Goal: Transaction & Acquisition: Purchase product/service

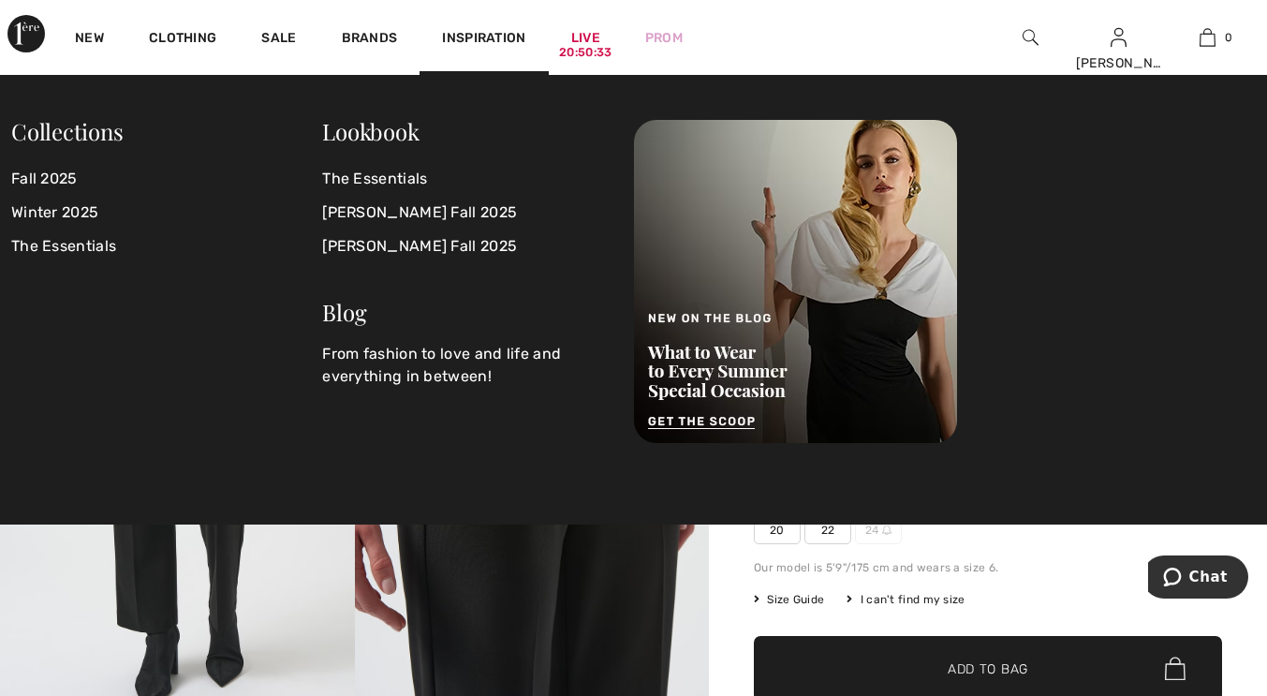
click at [589, 581] on img at bounding box center [532, 456] width 355 height 531
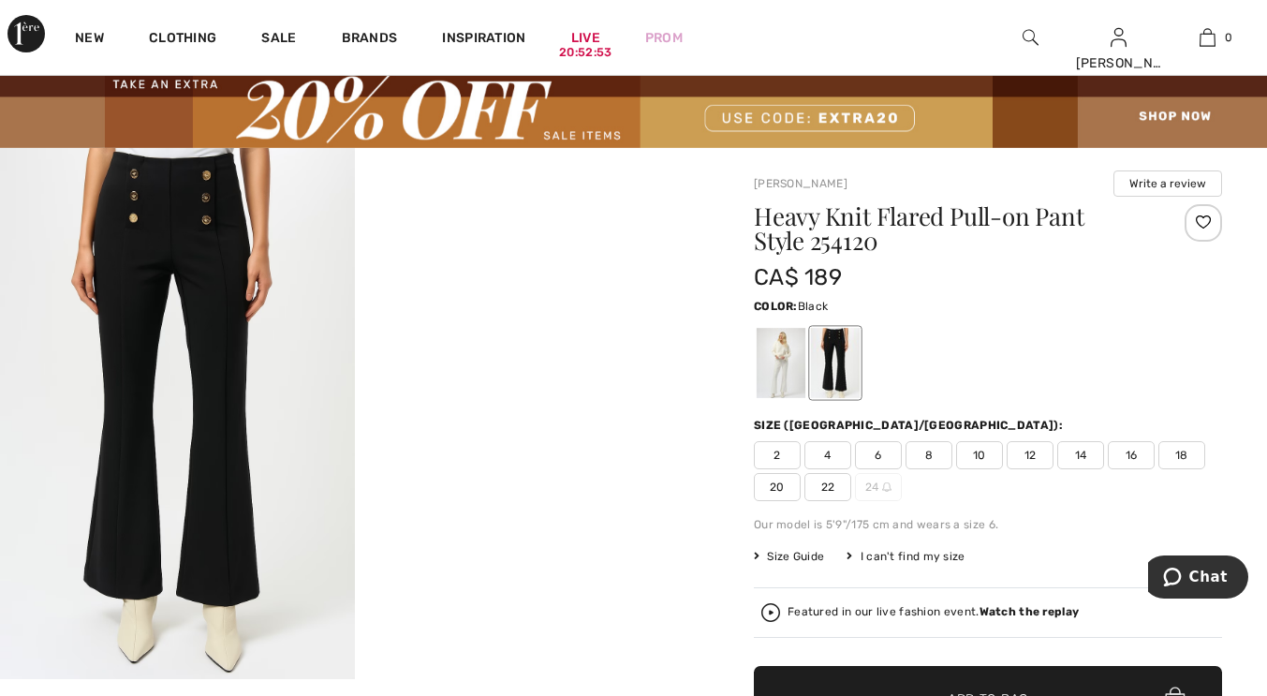
scroll to position [55, 0]
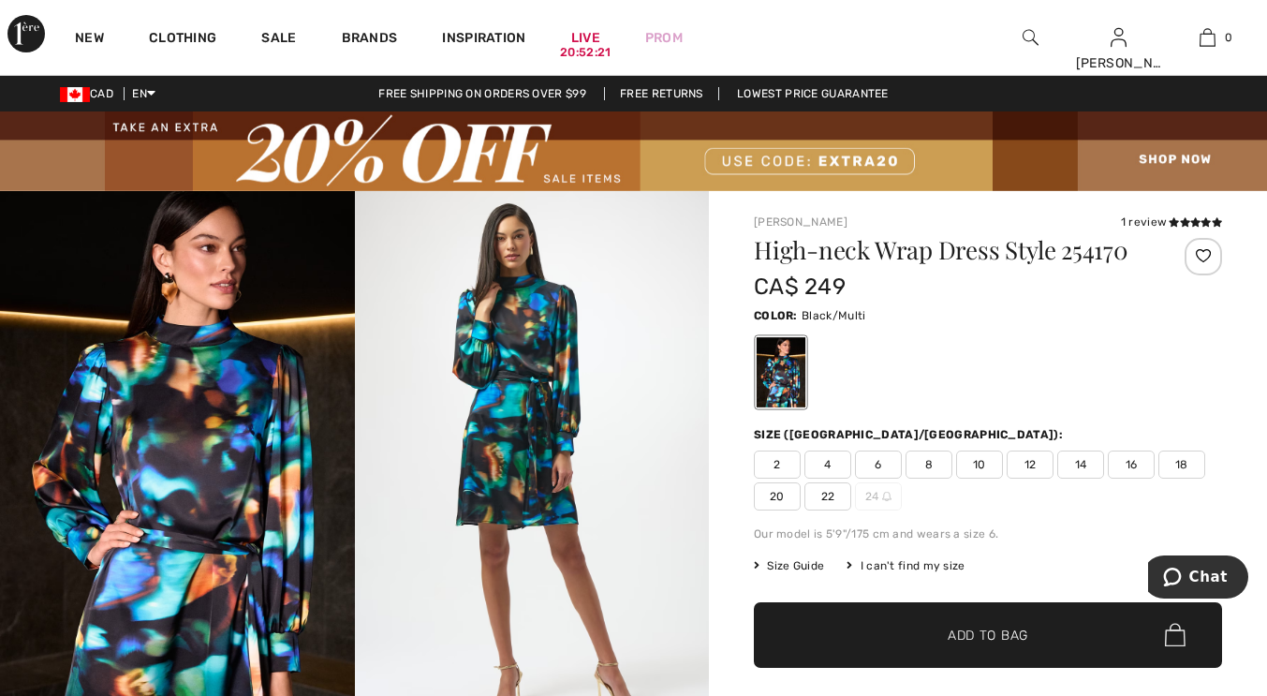
click at [941, 464] on span "8" at bounding box center [928, 464] width 47 height 28
click at [945, 630] on span "✔ Added to Bag" at bounding box center [959, 634] width 114 height 20
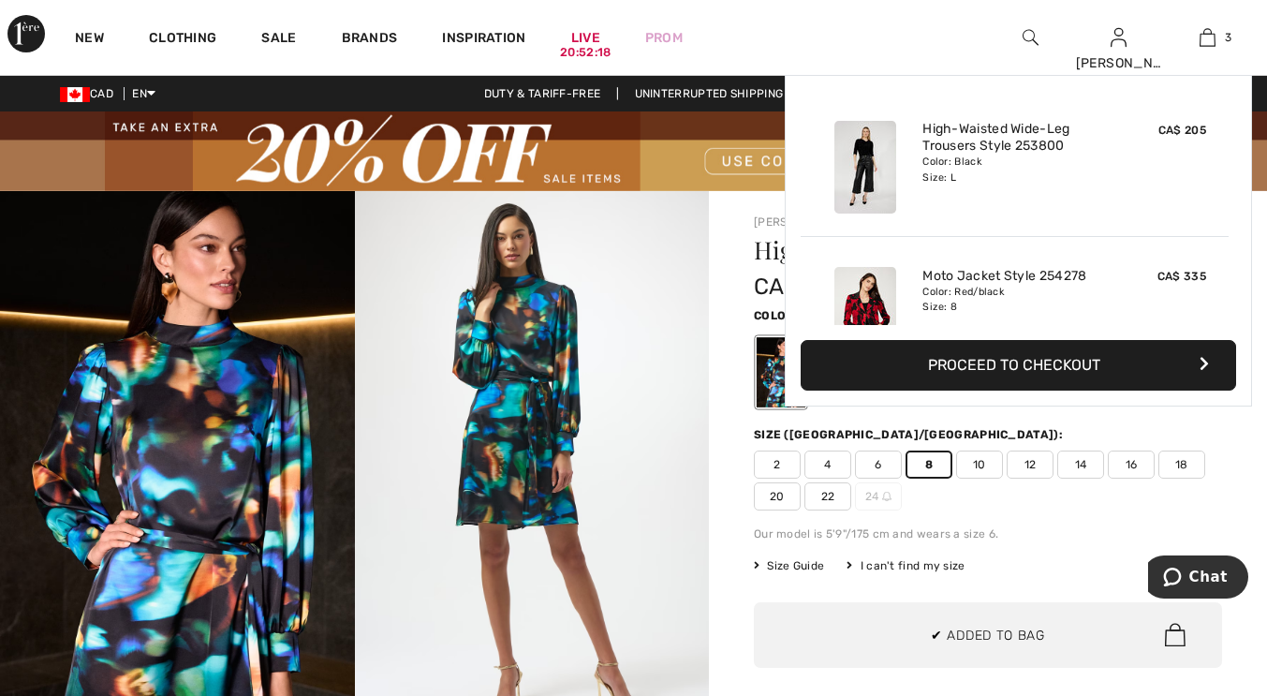
scroll to position [204, 0]
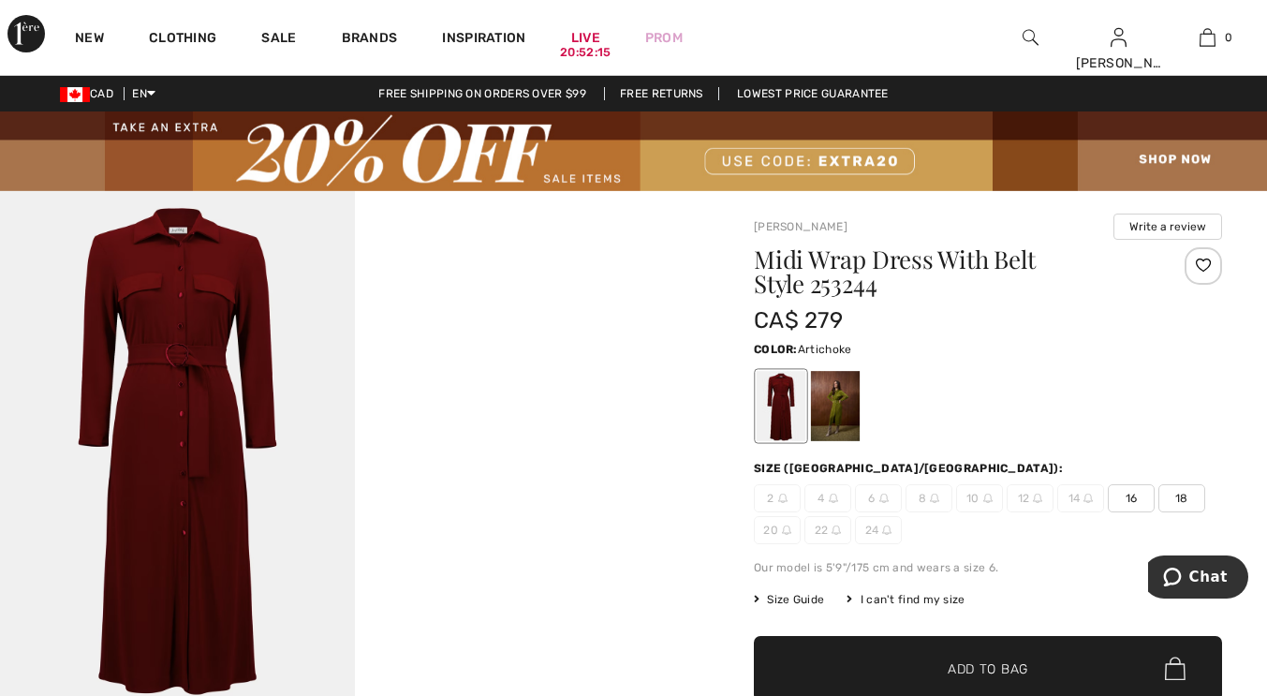
click at [818, 412] on div at bounding box center [835, 406] width 49 height 70
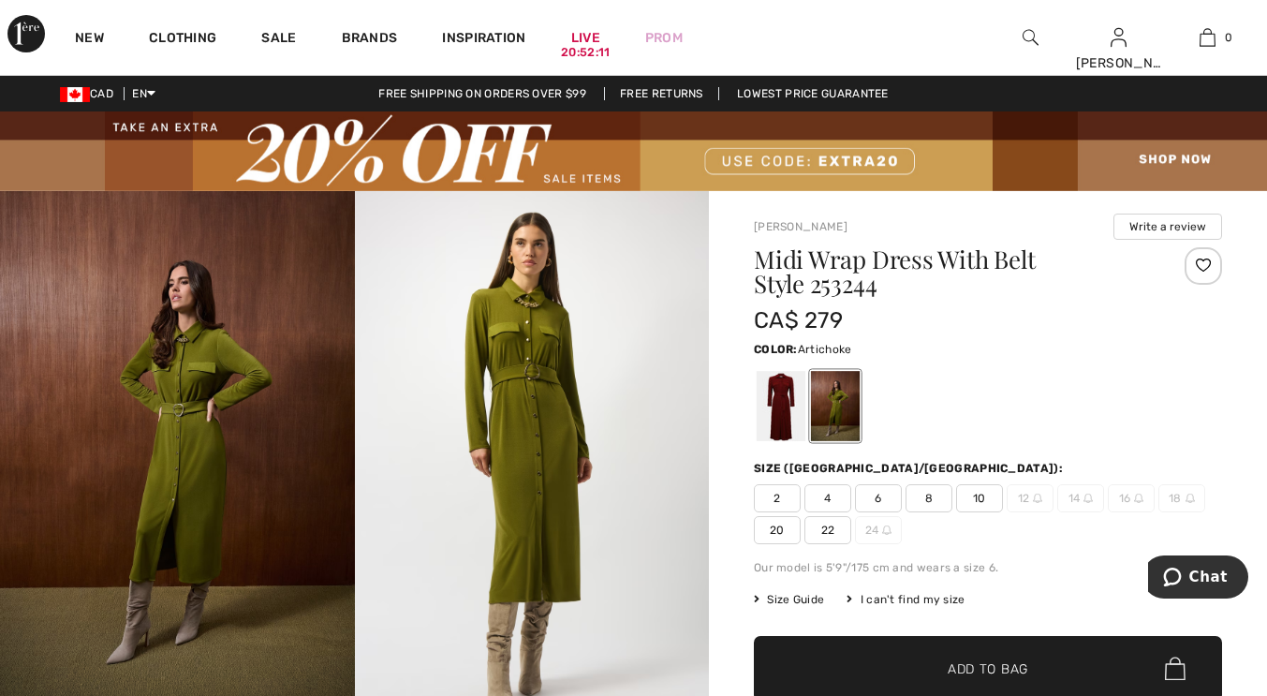
click at [924, 497] on span "8" at bounding box center [928, 498] width 47 height 28
click at [954, 654] on span "✔ Added to Bag Add to Bag" at bounding box center [988, 669] width 468 height 66
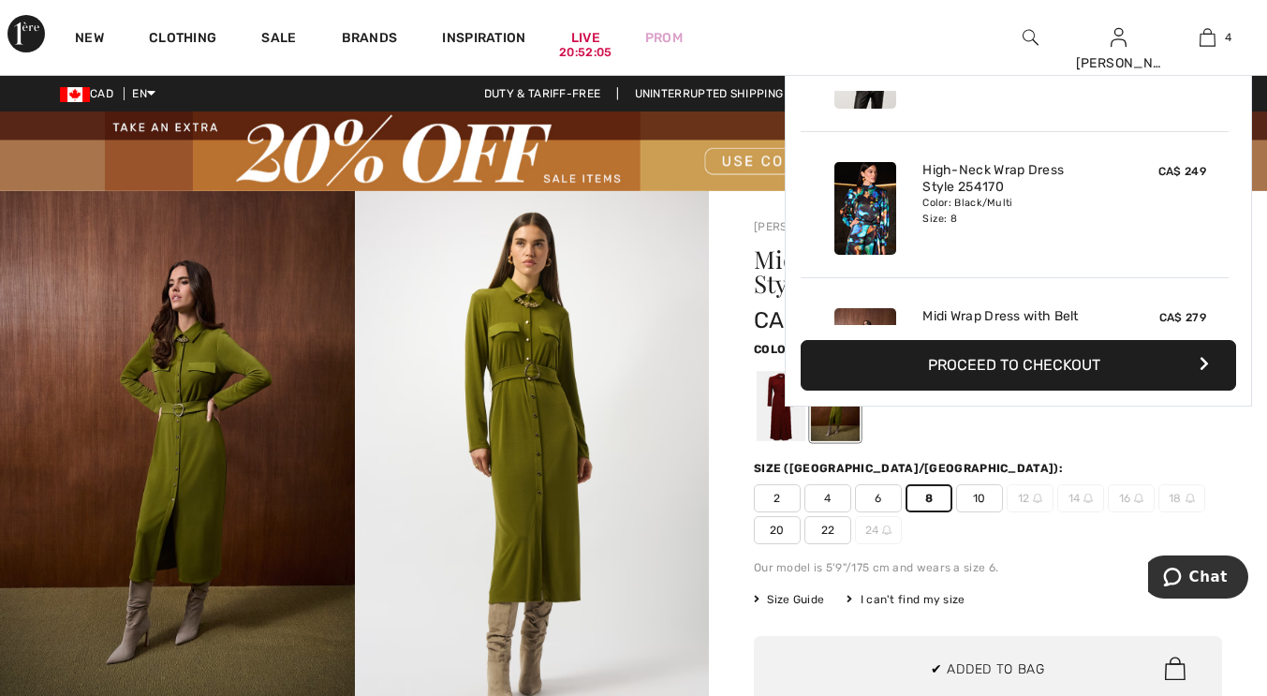
scroll to position [323, 0]
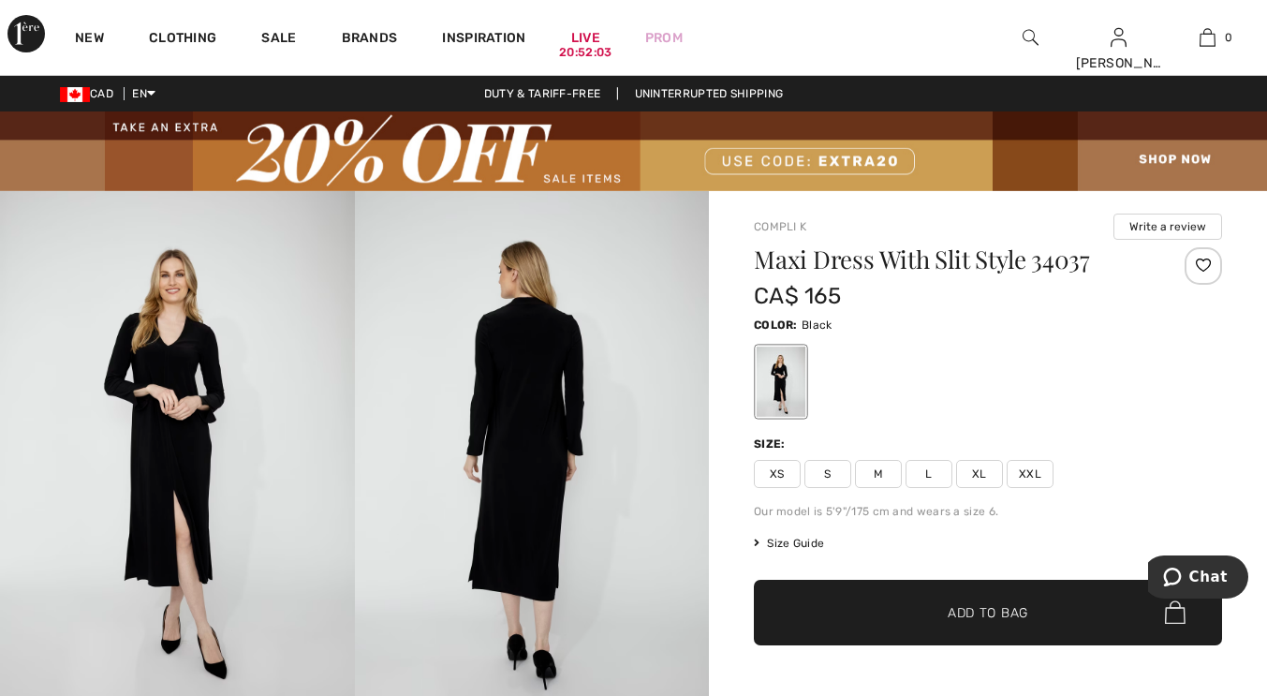
click at [495, 404] on img at bounding box center [532, 457] width 355 height 532
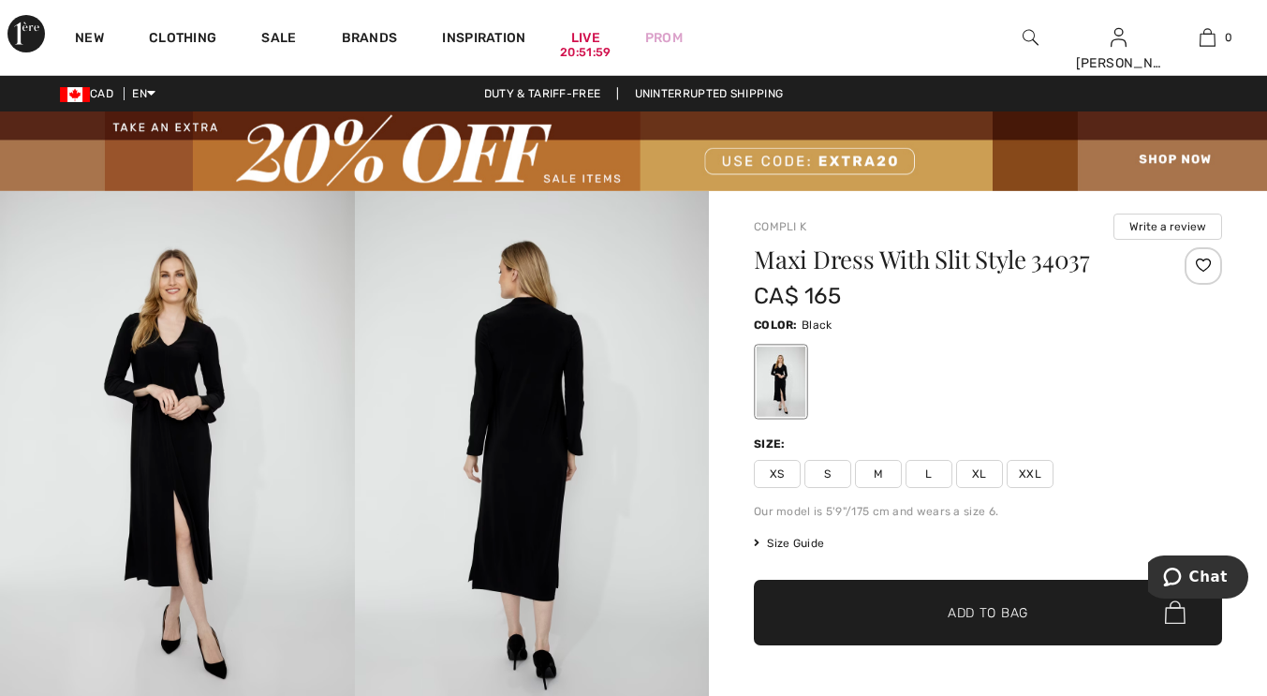
click at [589, 526] on img at bounding box center [532, 457] width 355 height 532
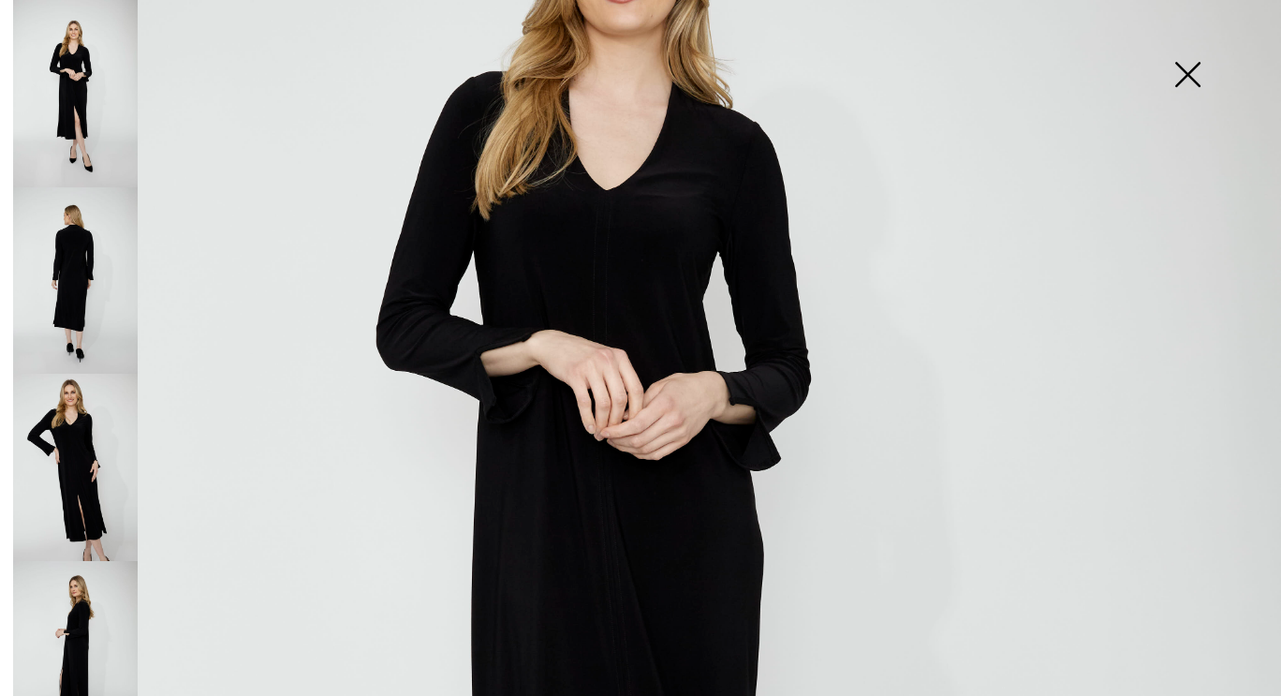
scroll to position [365, 0]
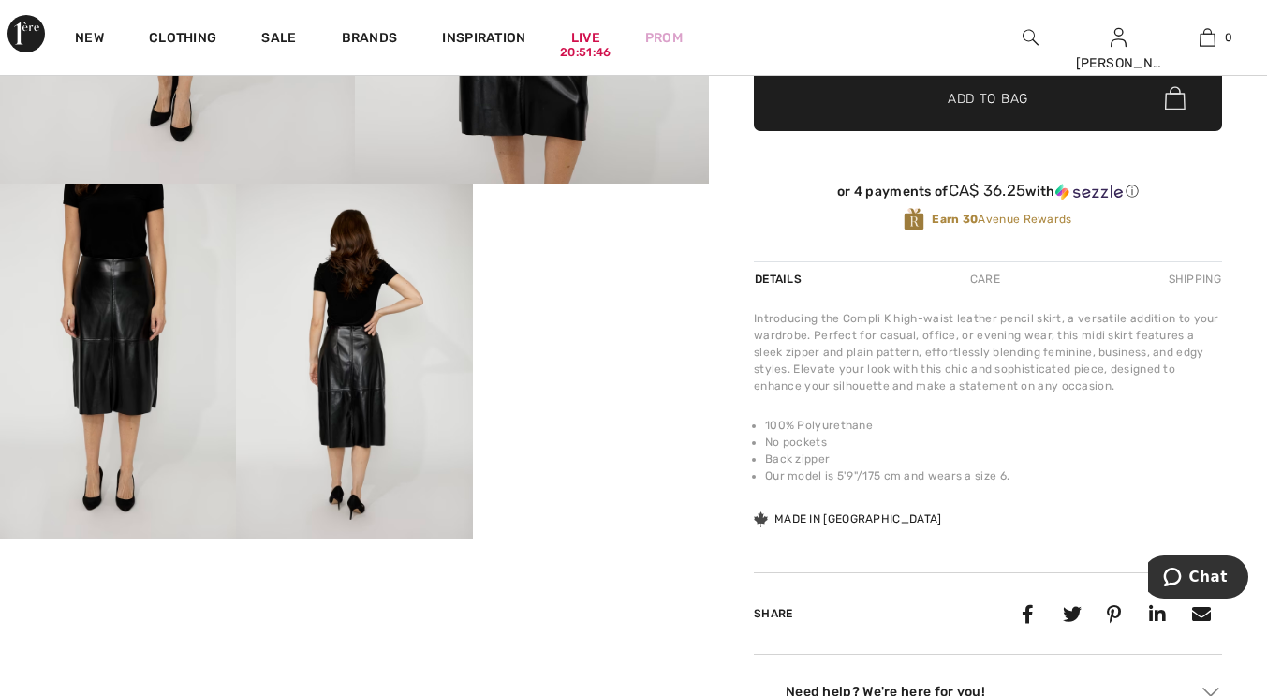
scroll to position [543, 0]
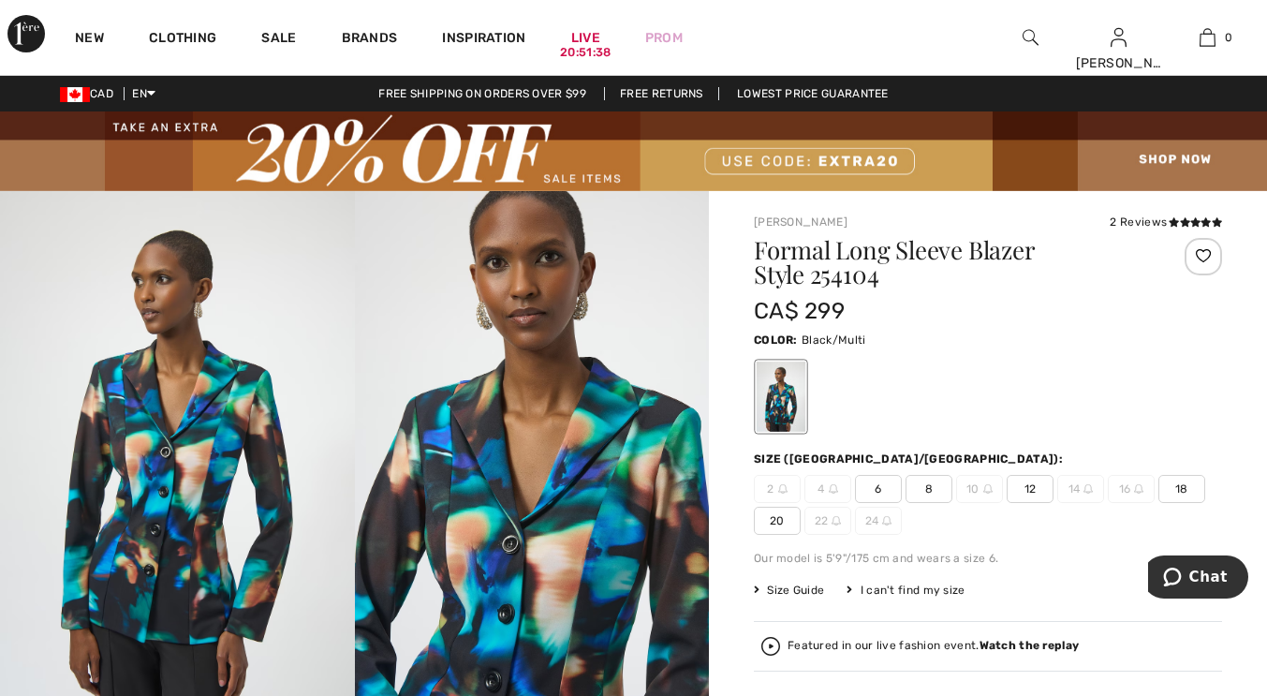
click at [924, 487] on span "8" at bounding box center [928, 489] width 47 height 28
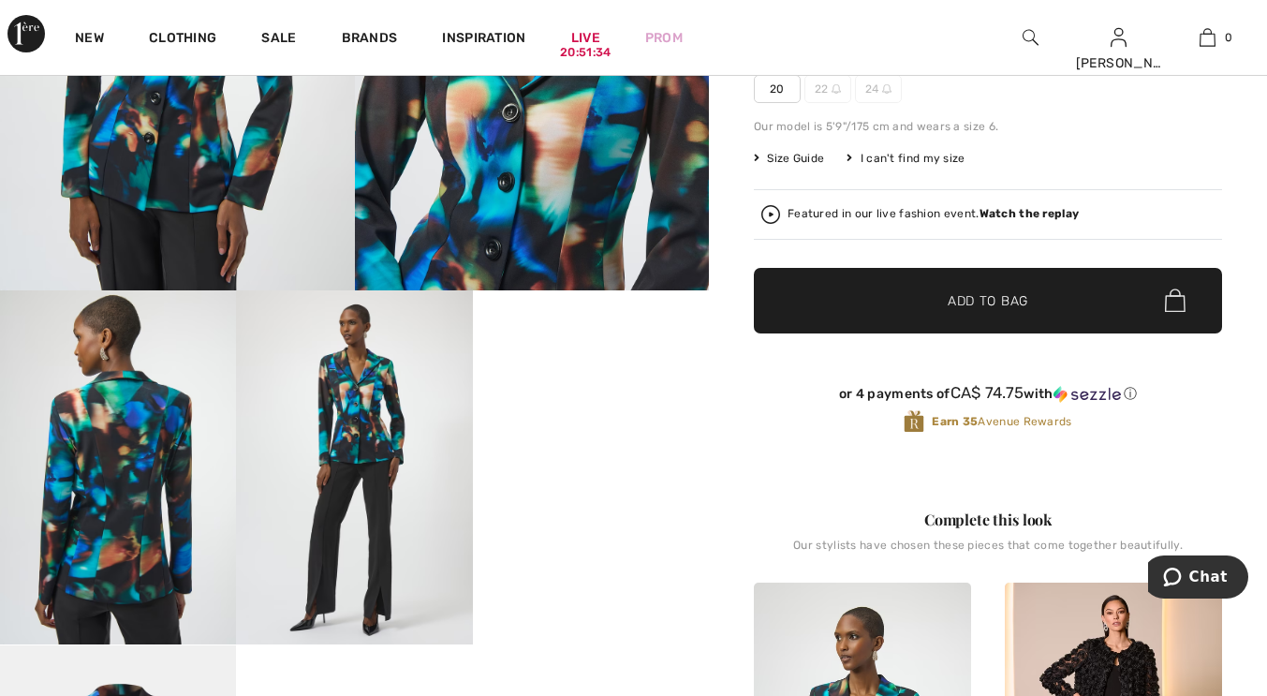
scroll to position [439, 0]
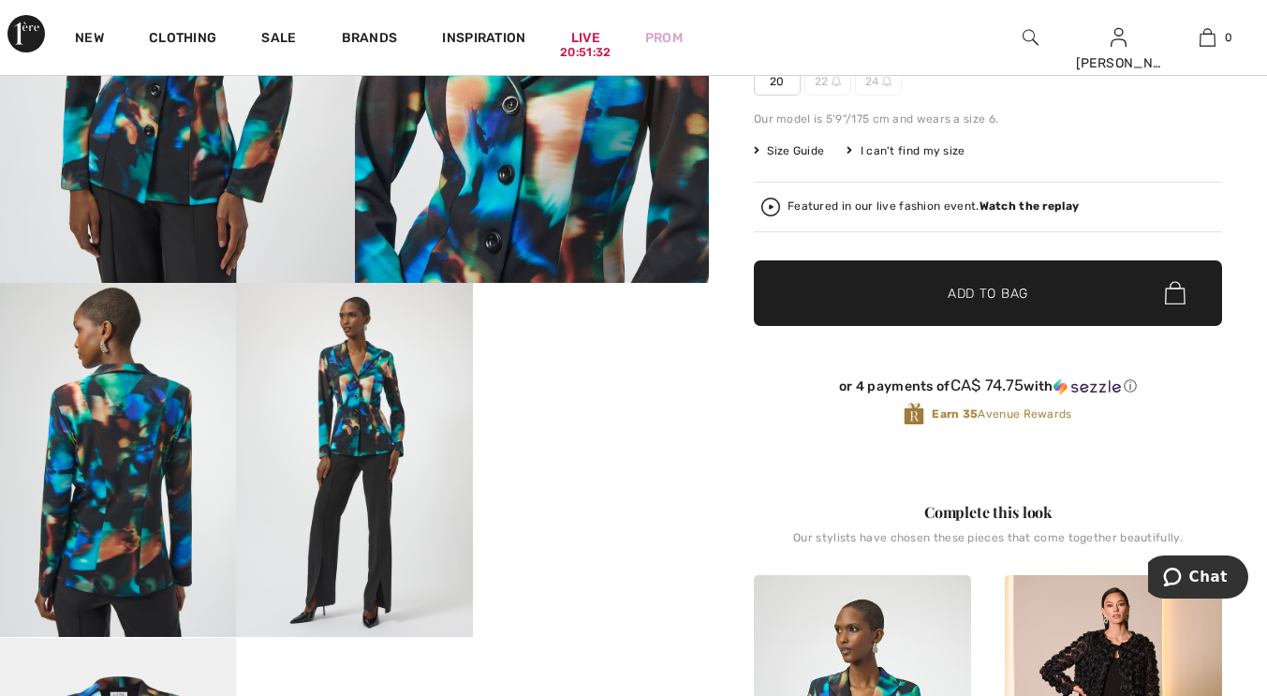
click at [1040, 280] on span "✔ Added to Bag Add to Bag" at bounding box center [988, 293] width 468 height 66
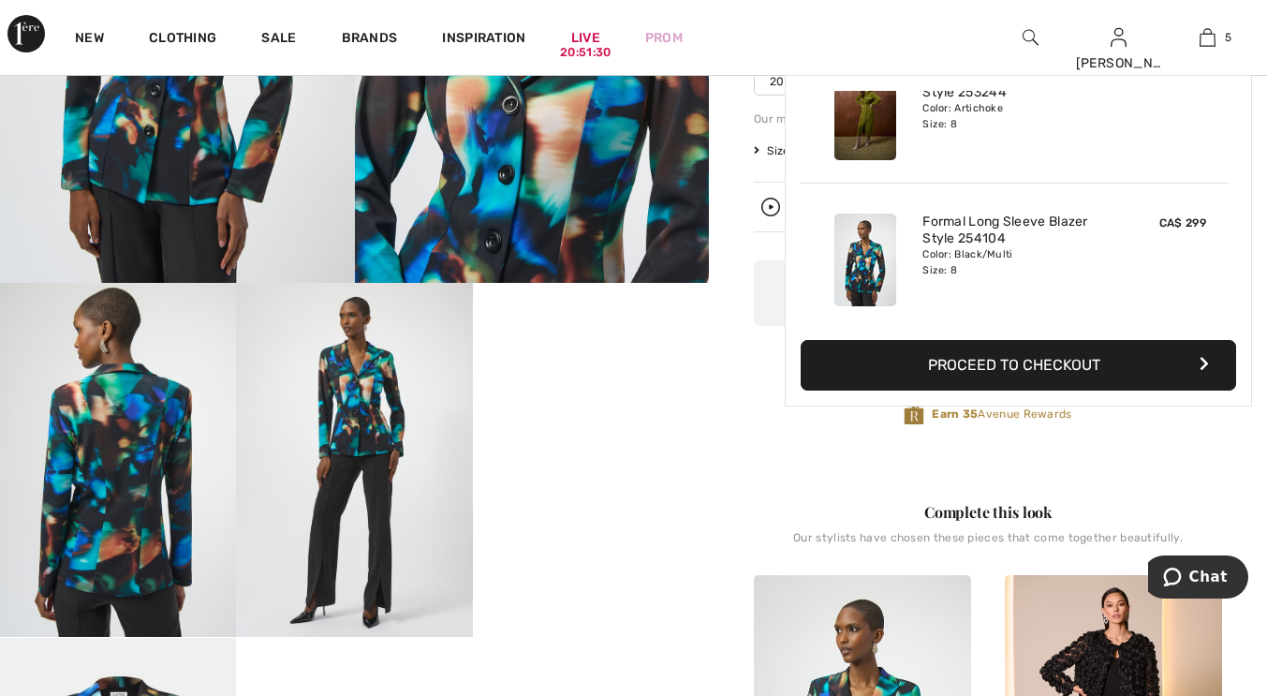
scroll to position [496, 0]
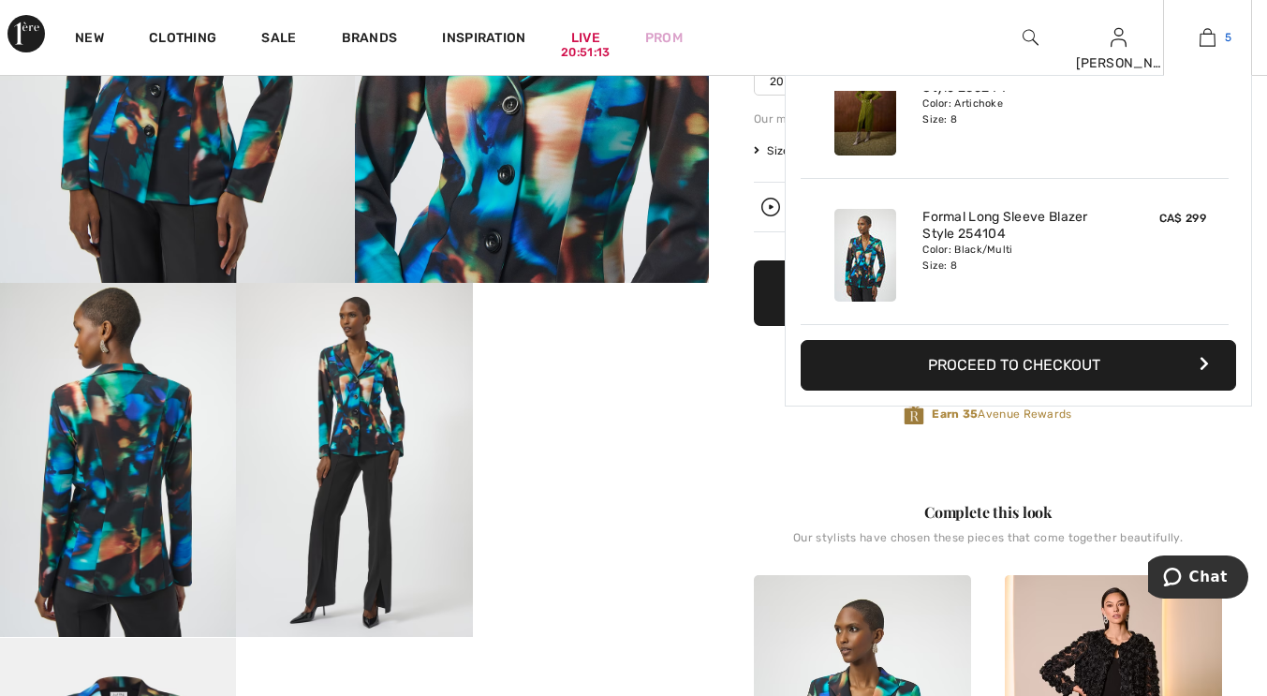
click at [1206, 31] on img at bounding box center [1207, 37] width 16 height 22
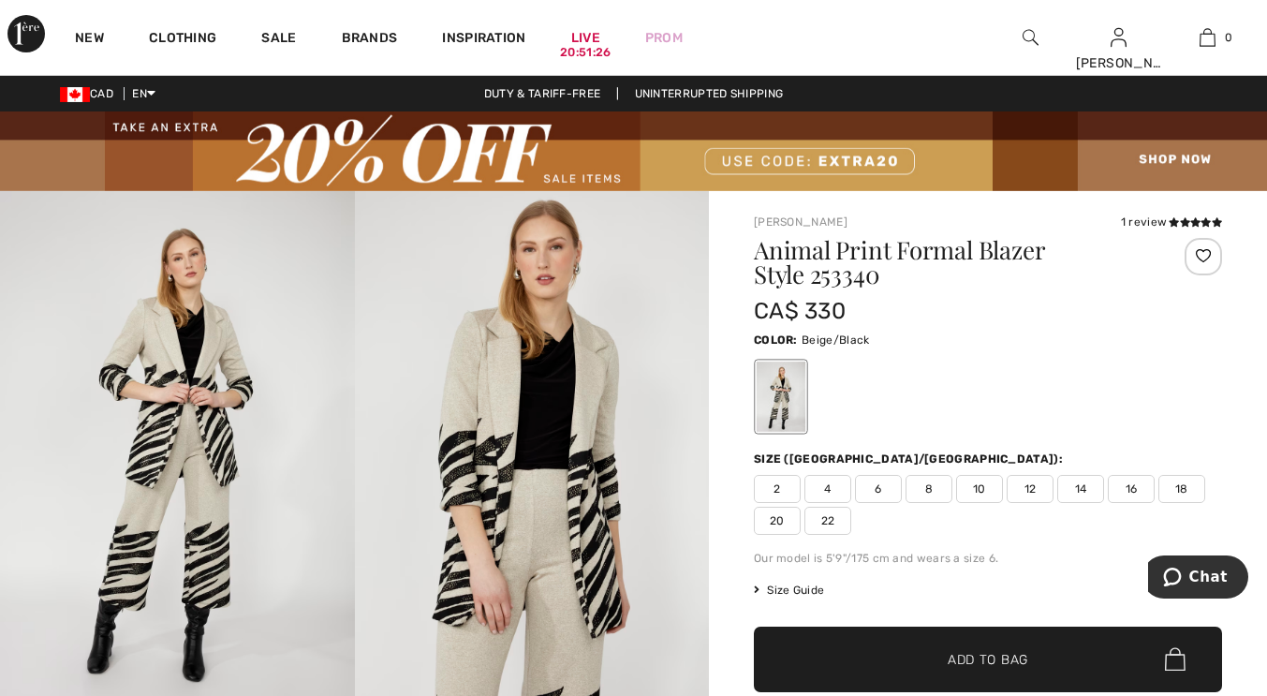
click at [518, 444] on img at bounding box center [532, 457] width 355 height 532
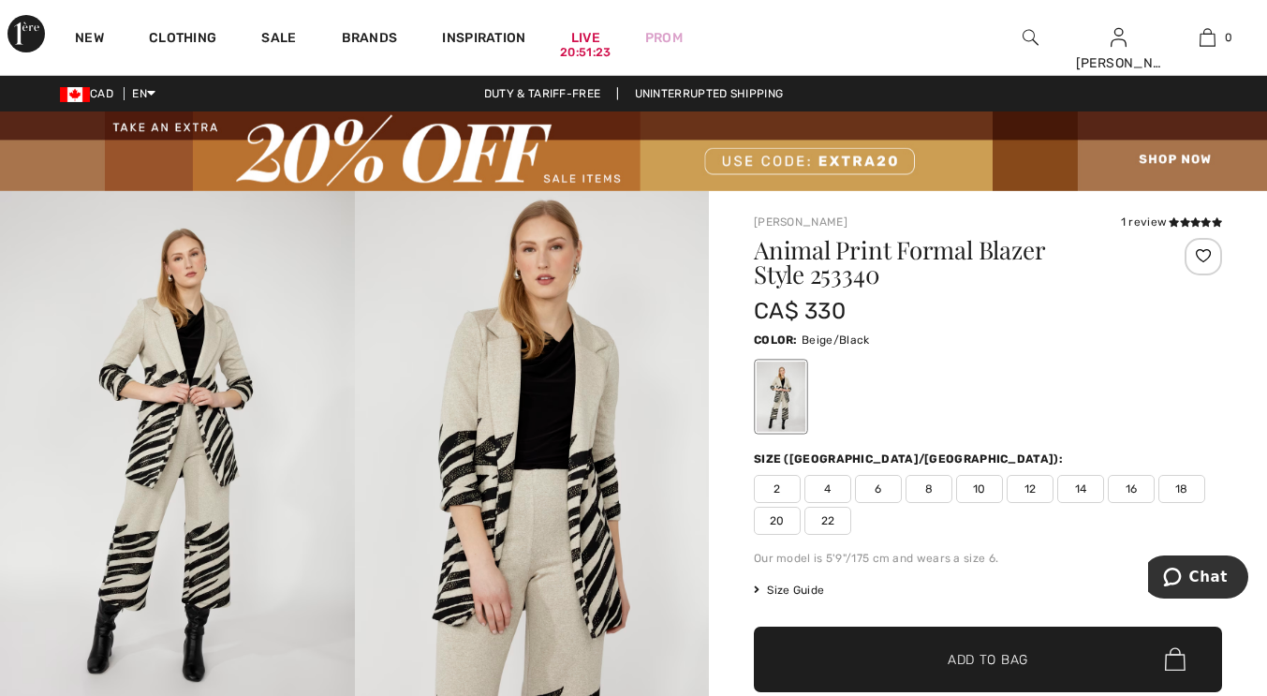
click at [571, 376] on img at bounding box center [532, 457] width 355 height 532
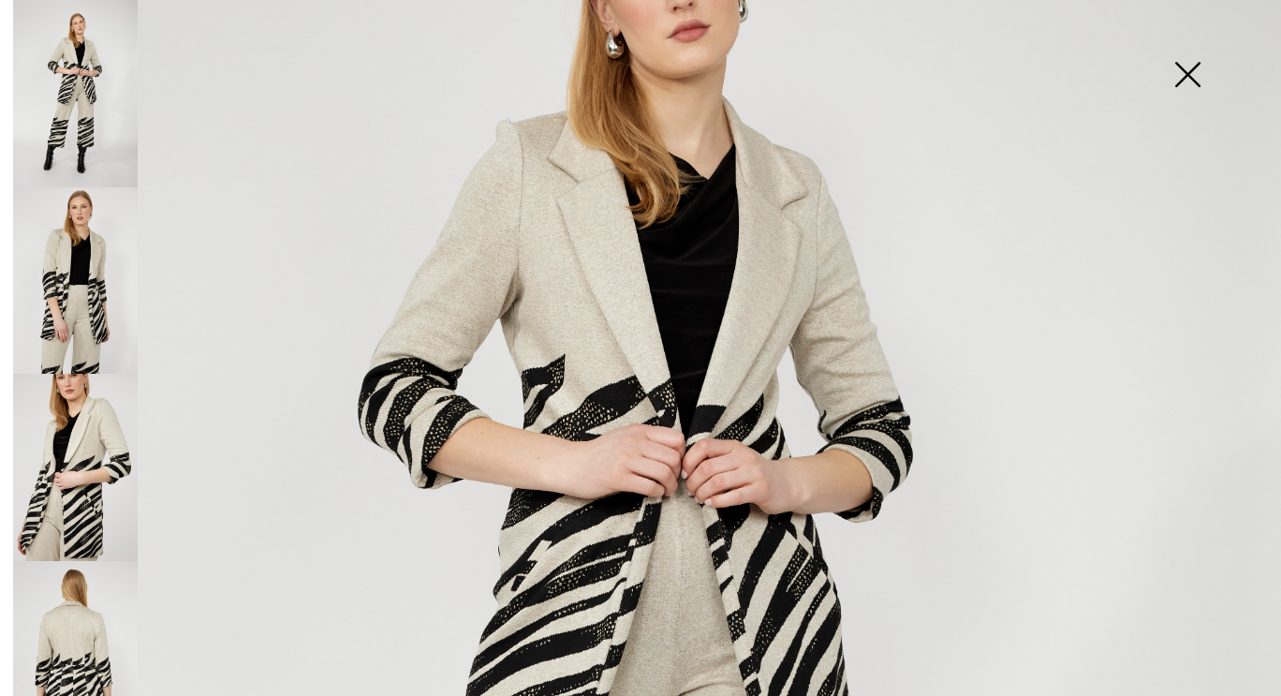
scroll to position [376, 0]
